Goal: Information Seeking & Learning: Learn about a topic

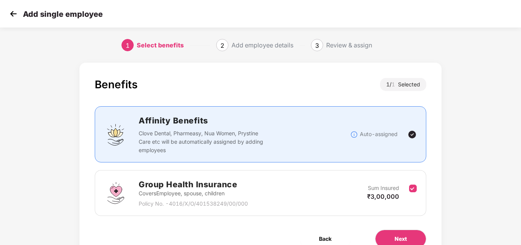
click at [14, 12] on img at bounding box center [13, 13] width 11 height 11
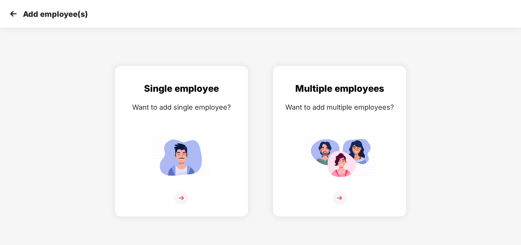
click at [15, 15] on img at bounding box center [13, 13] width 11 height 11
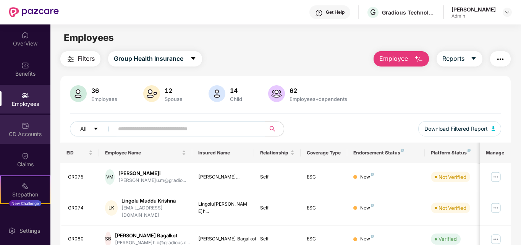
click at [23, 129] on img at bounding box center [25, 126] width 8 height 8
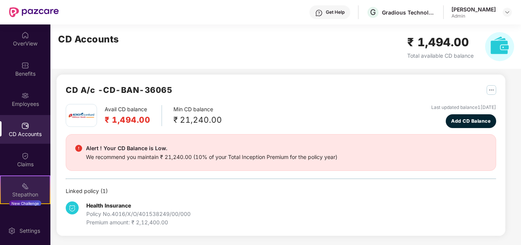
scroll to position [1, 0]
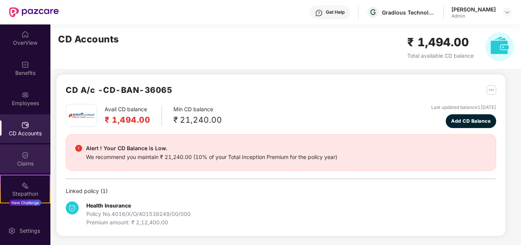
click at [39, 162] on div "Claims" at bounding box center [25, 164] width 50 height 8
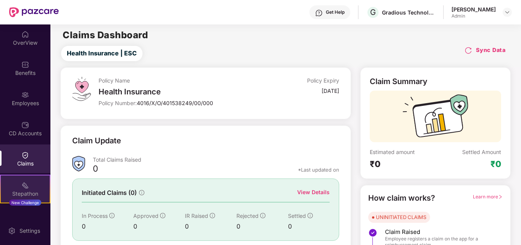
click at [26, 181] on img at bounding box center [25, 185] width 8 height 8
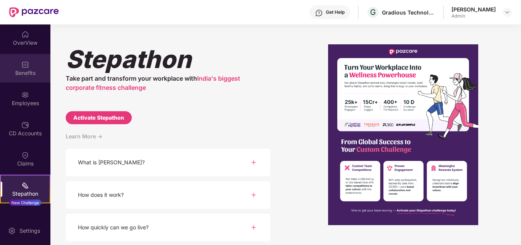
click at [22, 72] on div "Benefits" at bounding box center [25, 73] width 50 height 8
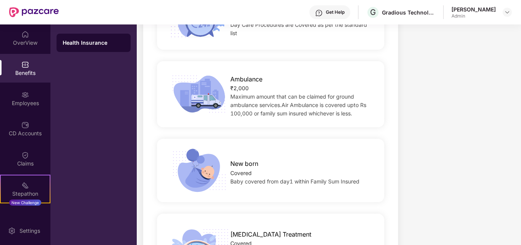
scroll to position [713, 0]
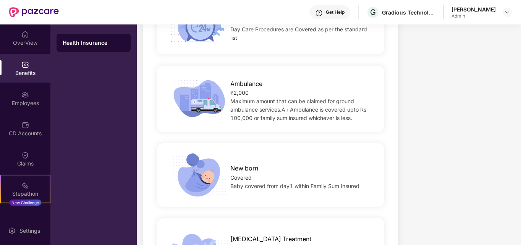
click at [328, 160] on div "New born" at bounding box center [302, 166] width 144 height 13
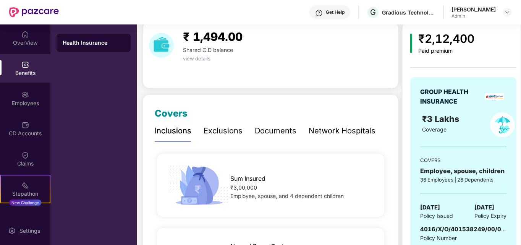
scroll to position [13, 0]
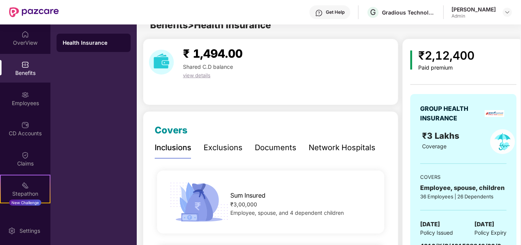
click at [230, 147] on div "Exclusions" at bounding box center [222, 148] width 39 height 12
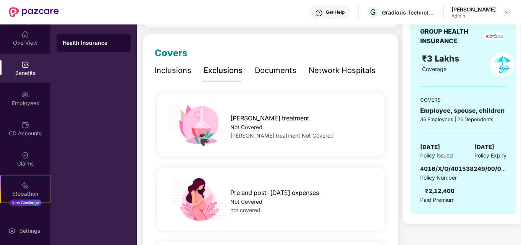
scroll to position [88, 0]
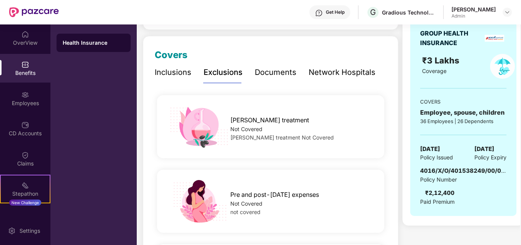
click at [180, 76] on div "Inclusions" at bounding box center [173, 72] width 37 height 12
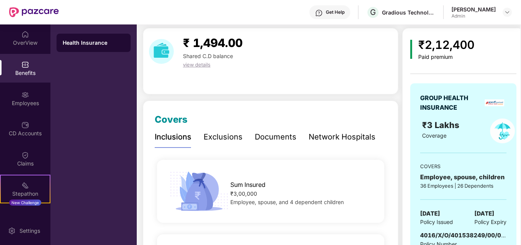
scroll to position [18, 0]
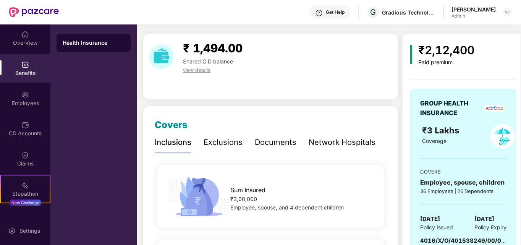
click at [261, 144] on div "Documents" at bounding box center [276, 142] width 42 height 12
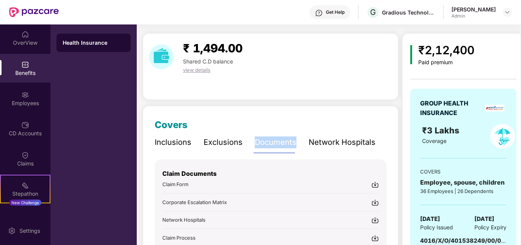
scroll to position [95, 0]
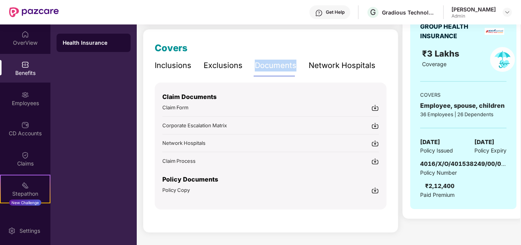
click at [345, 66] on div "Network Hospitals" at bounding box center [341, 66] width 67 height 12
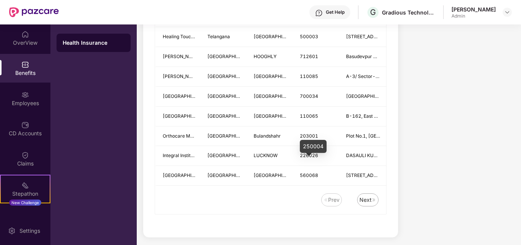
scroll to position [1043, 0]
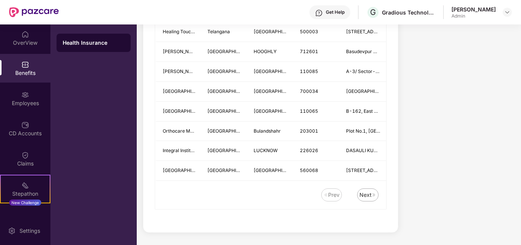
click at [366, 196] on div "Next" at bounding box center [365, 195] width 12 height 8
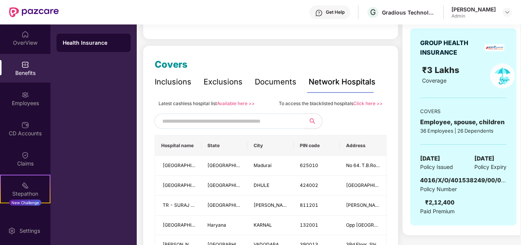
scroll to position [83, 0]
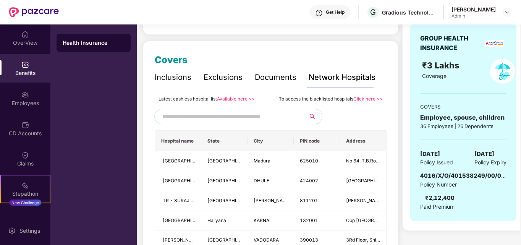
click at [268, 114] on input "text" at bounding box center [227, 116] width 131 height 11
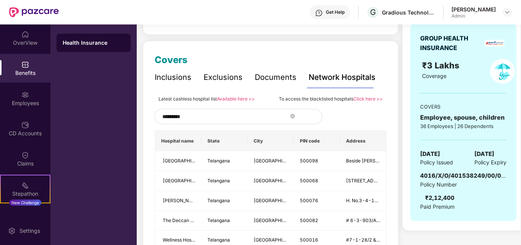
click at [312, 117] on button "button" at bounding box center [310, 116] width 23 height 15
click at [252, 114] on input "*********" at bounding box center [227, 116] width 131 height 11
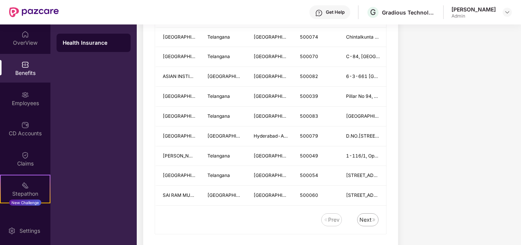
scroll to position [1043, 0]
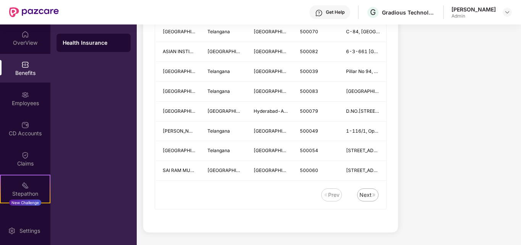
click at [372, 194] on img at bounding box center [373, 194] width 5 height 5
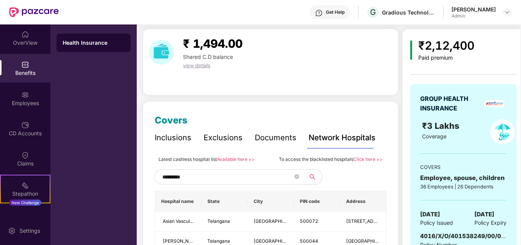
scroll to position [0, 0]
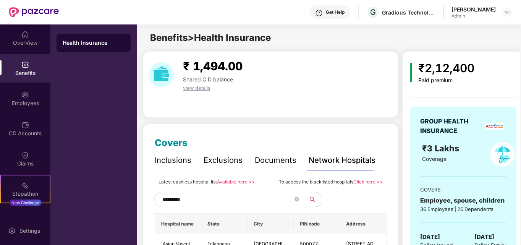
click at [246, 201] on input "*********" at bounding box center [227, 199] width 131 height 11
type input "*"
type input "*******"
click at [186, 161] on div "Inclusions" at bounding box center [173, 160] width 37 height 12
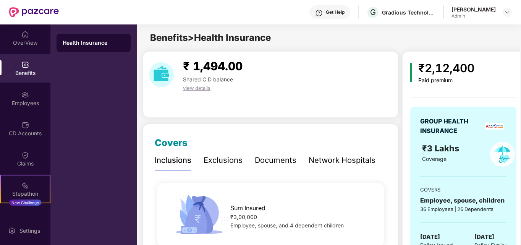
click at [327, 161] on div "Network Hospitals" at bounding box center [341, 160] width 67 height 12
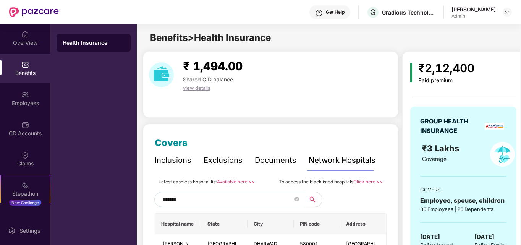
click at [376, 182] on link "Click here >>" at bounding box center [367, 182] width 29 height 6
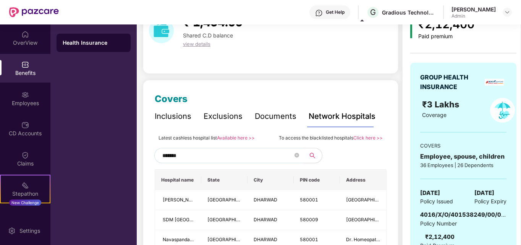
scroll to position [45, 0]
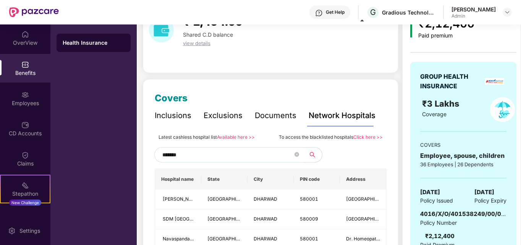
click at [241, 137] on link "Available here >>" at bounding box center [236, 137] width 38 height 6
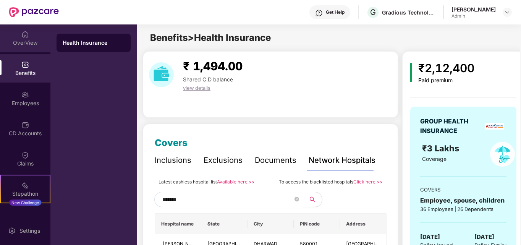
click at [24, 36] on img at bounding box center [25, 35] width 8 height 8
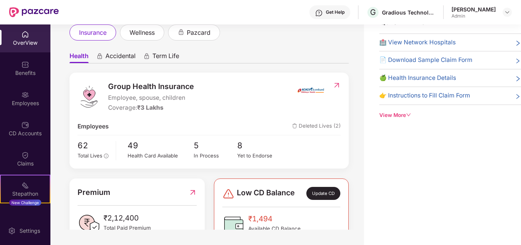
scroll to position [24, 0]
click at [392, 111] on div "View More" at bounding box center [450, 115] width 142 height 8
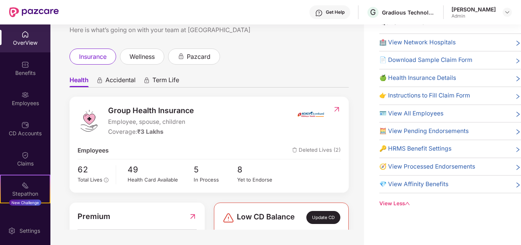
scroll to position [0, 0]
